Goal: Complete application form

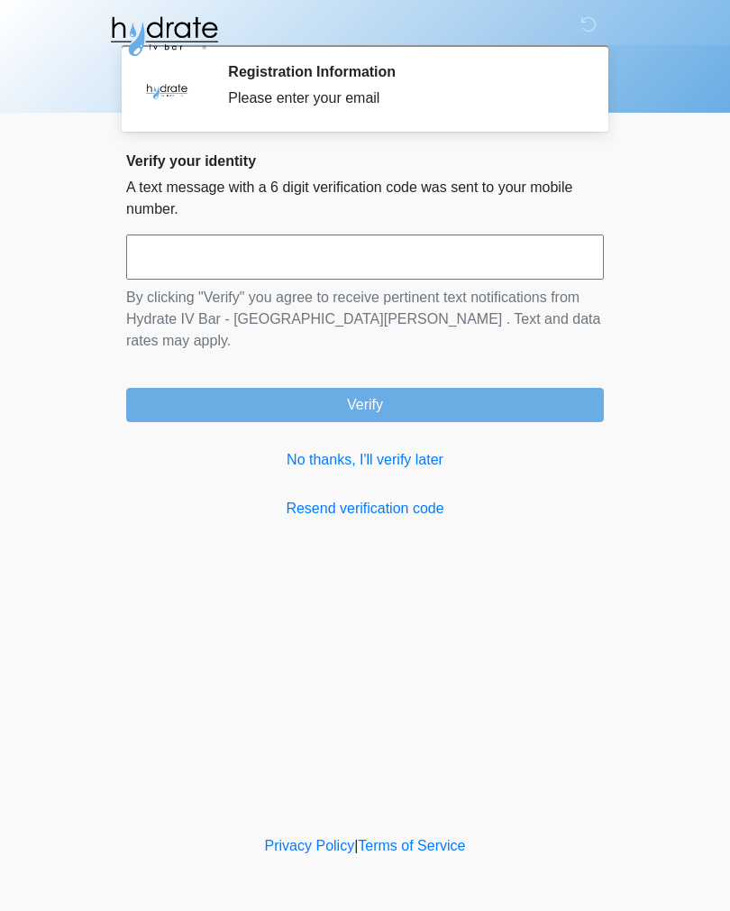
click at [478, 268] on input "text" at bounding box center [365, 256] width 478 height 45
type input "******"
click at [354, 388] on button "Verify" at bounding box center [365, 405] width 478 height 34
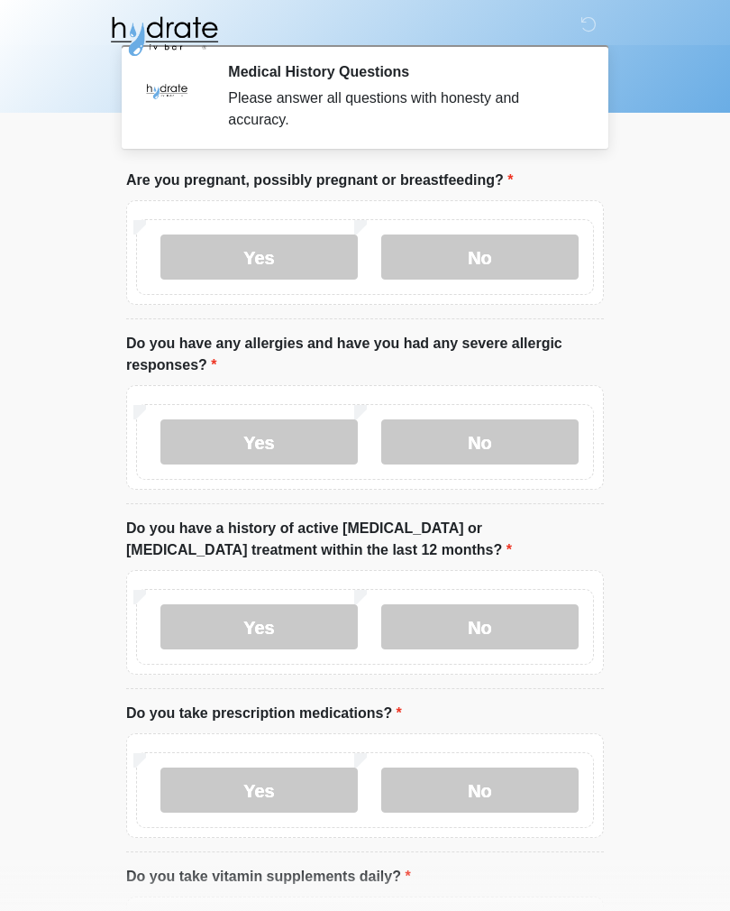
click at [545, 247] on label "No" at bounding box center [479, 256] width 197 height 45
click at [546, 450] on label "No" at bounding box center [479, 441] width 197 height 45
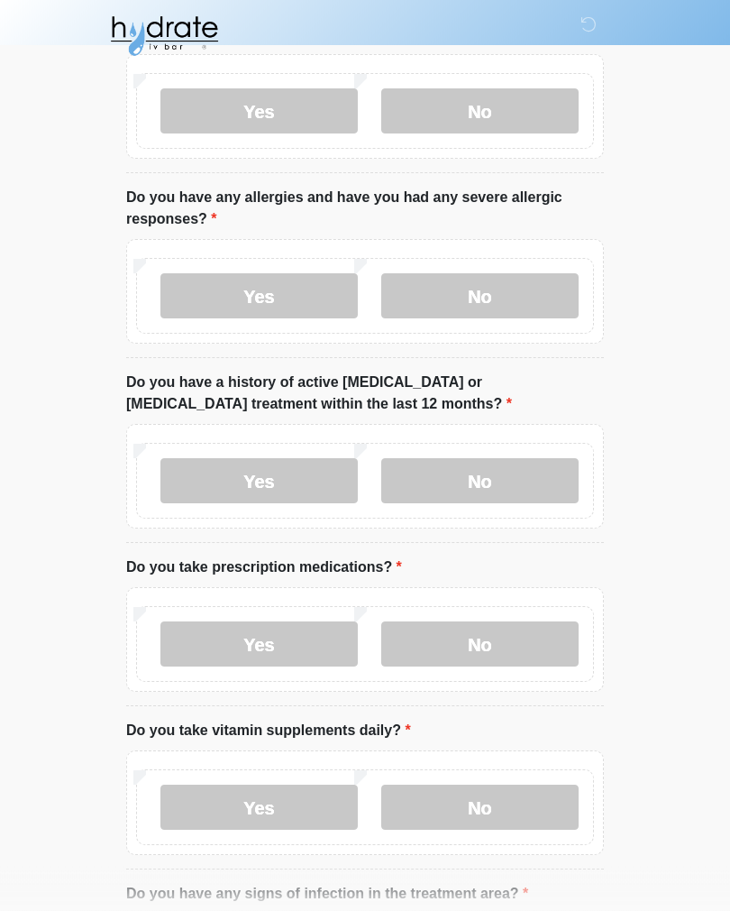
click at [550, 482] on label "No" at bounding box center [479, 481] width 197 height 45
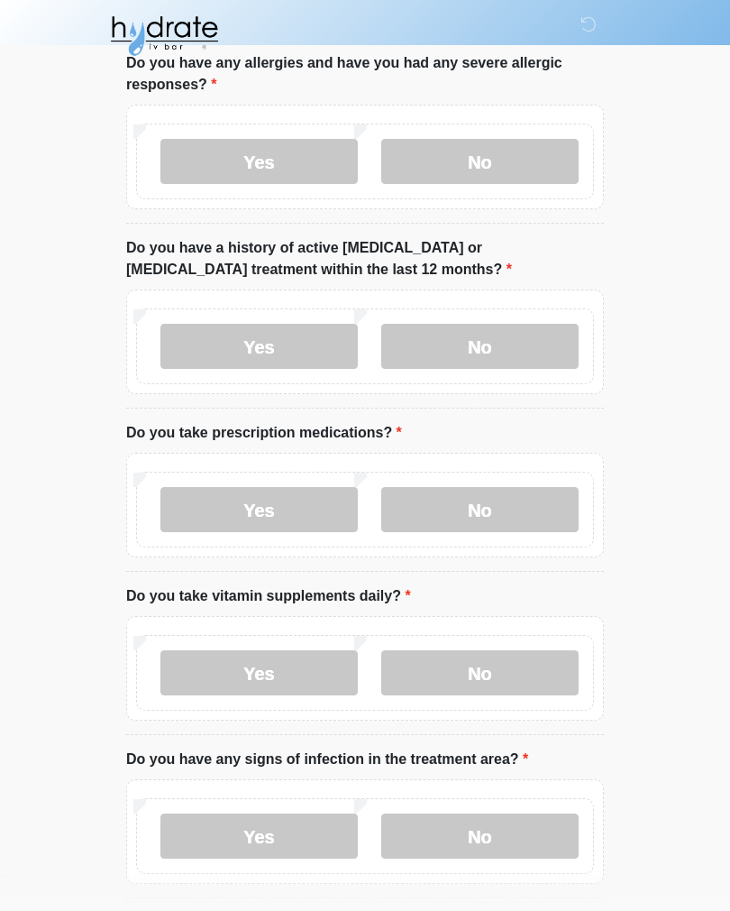
scroll to position [281, 0]
click at [557, 513] on label "No" at bounding box center [479, 508] width 197 height 45
click at [536, 668] on label "No" at bounding box center [479, 671] width 197 height 45
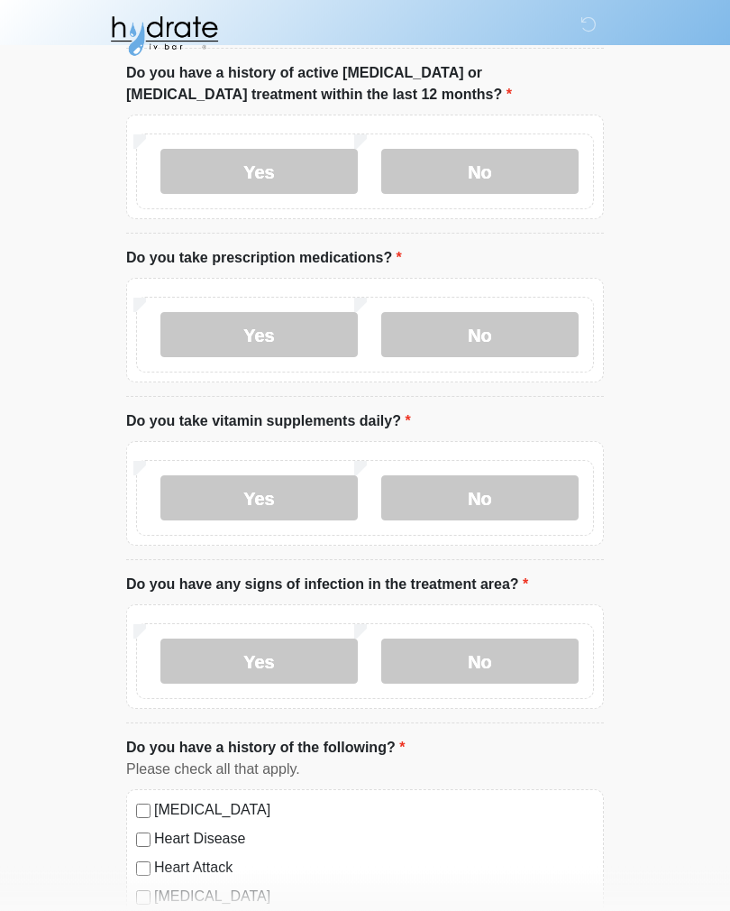
scroll to position [467, 0]
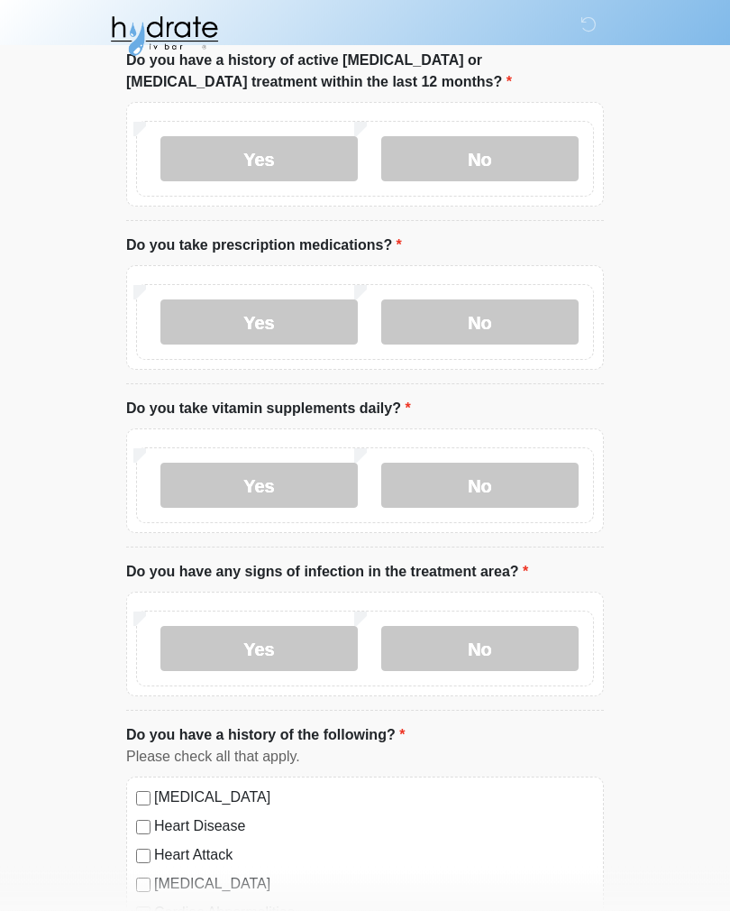
click at [553, 655] on label "No" at bounding box center [479, 649] width 197 height 45
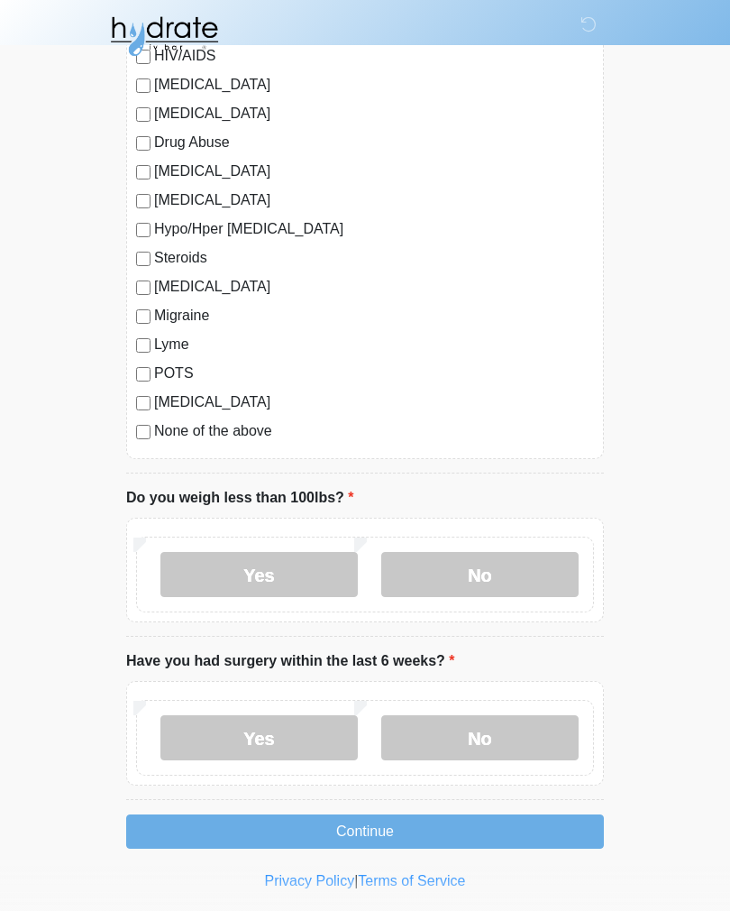
scroll to position [1761, 0]
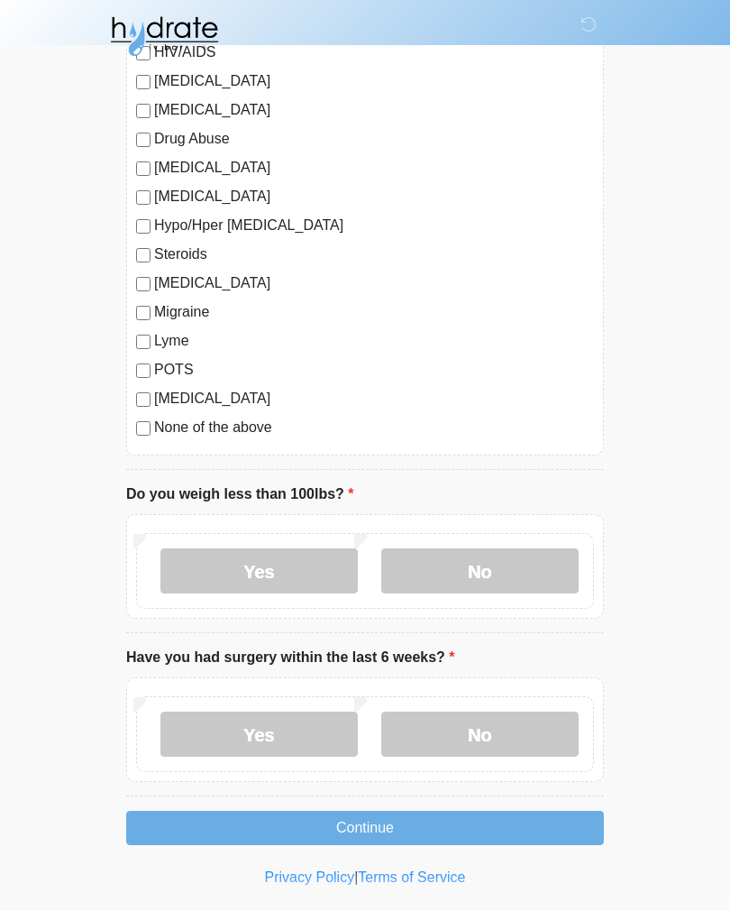
click at [554, 575] on label "No" at bounding box center [479, 570] width 197 height 45
click at [551, 721] on label "No" at bounding box center [479, 733] width 197 height 45
click at [545, 827] on button "Continue" at bounding box center [365, 828] width 478 height 34
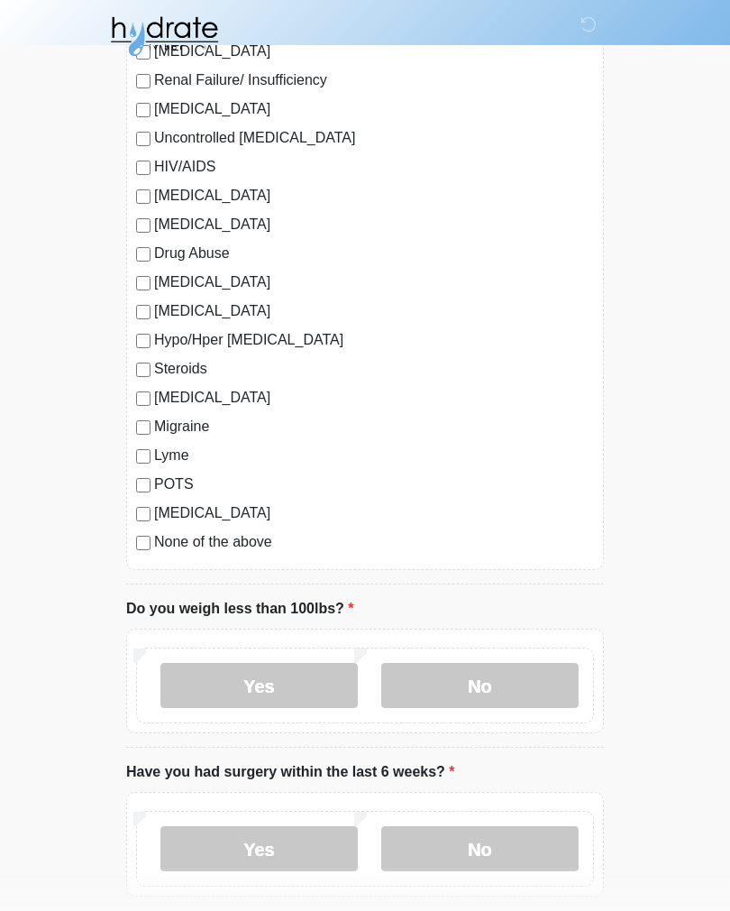
scroll to position [1647, 0]
click at [255, 540] on label "None of the above" at bounding box center [374, 541] width 440 height 22
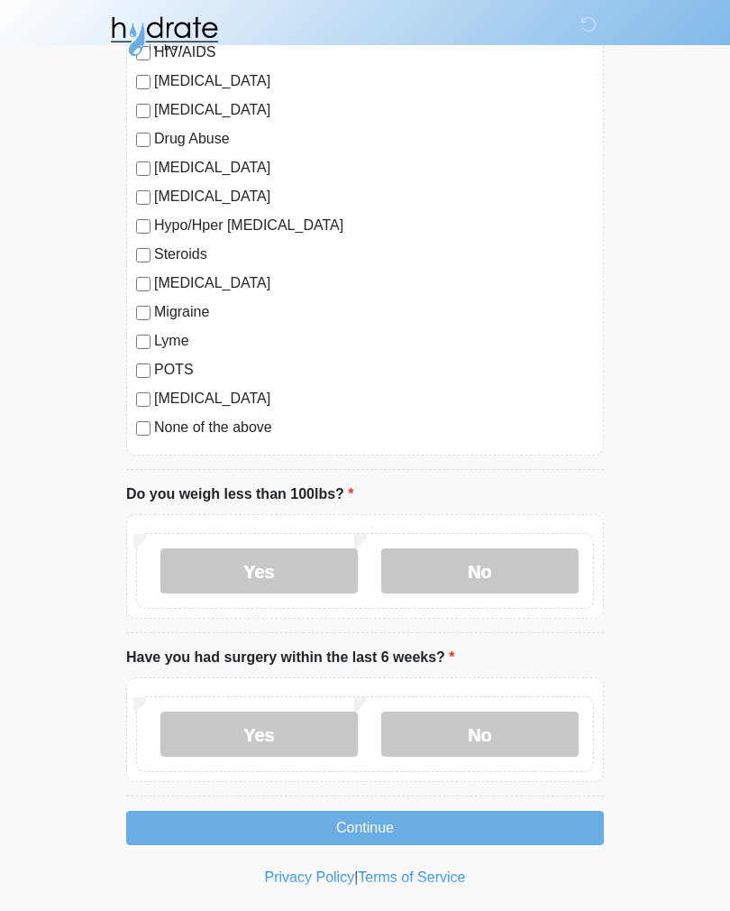
click at [534, 829] on button "Continue" at bounding box center [365, 828] width 478 height 34
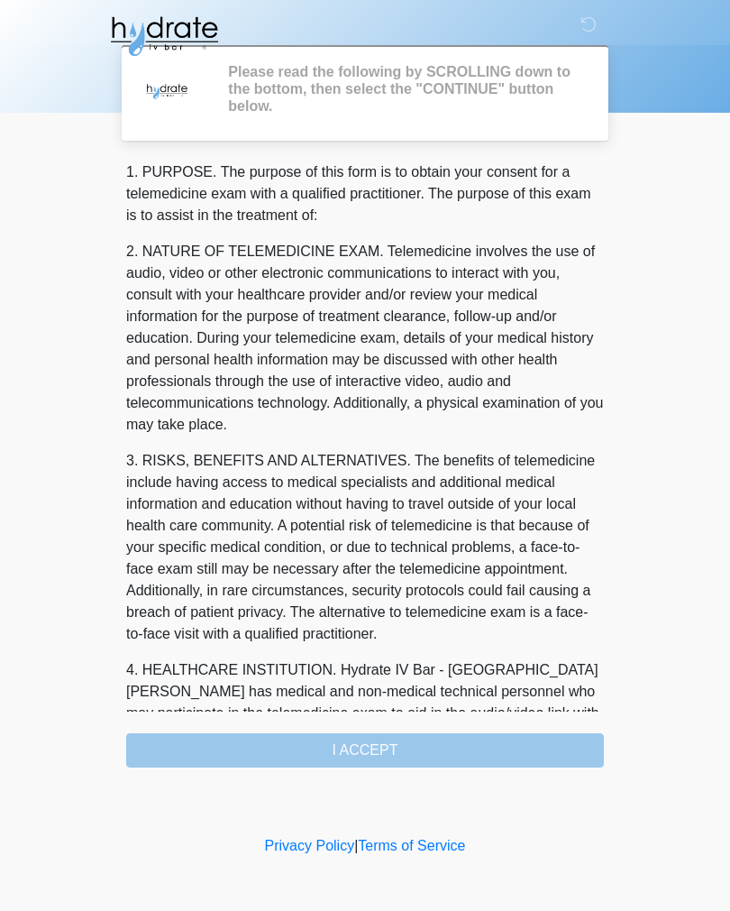
scroll to position [0, 0]
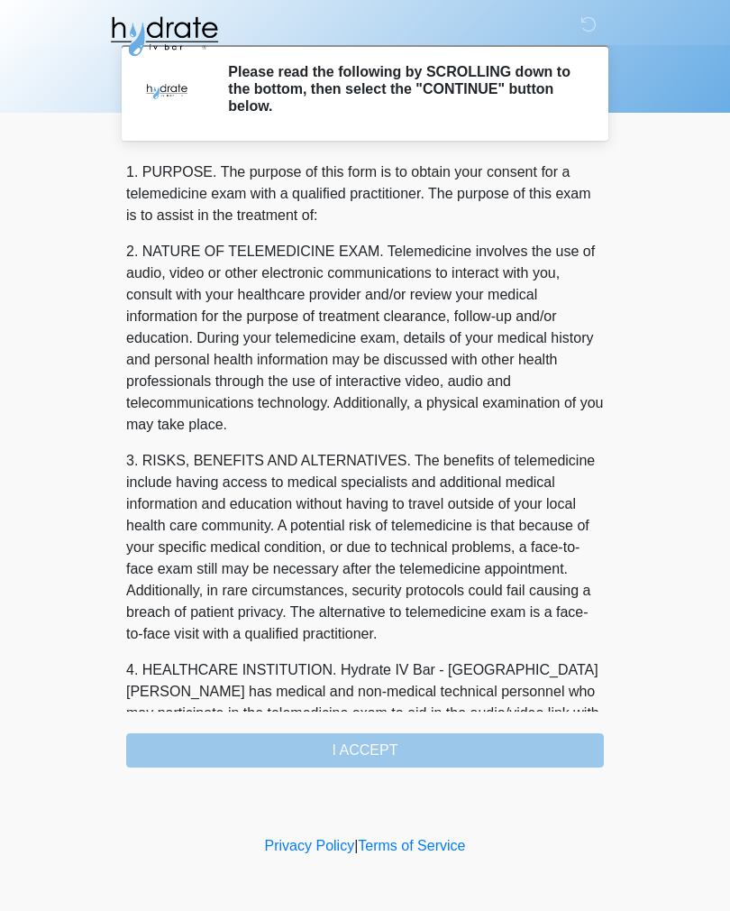
click at [510, 761] on div "1. PURPOSE. The purpose of this form is to obtain your consent for a telemedici…" at bounding box center [365, 464] width 478 height 606
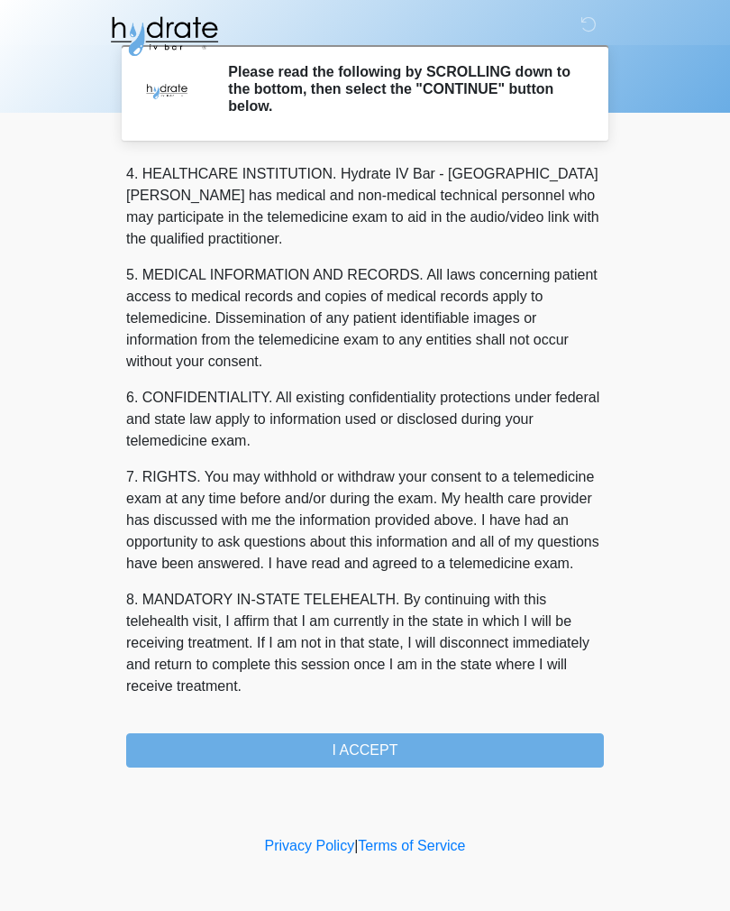
scroll to position [518, 0]
click at [487, 754] on button "I ACCEPT" at bounding box center [365, 750] width 478 height 34
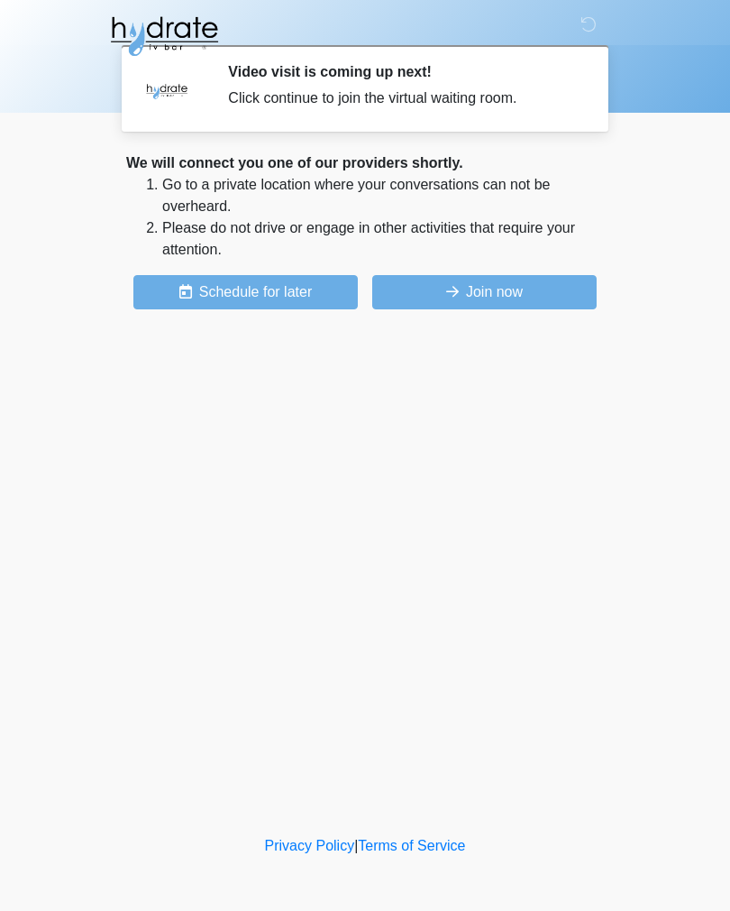
click at [574, 301] on button "Join now" at bounding box center [484, 292] width 225 height 34
